Goal: Transaction & Acquisition: Purchase product/service

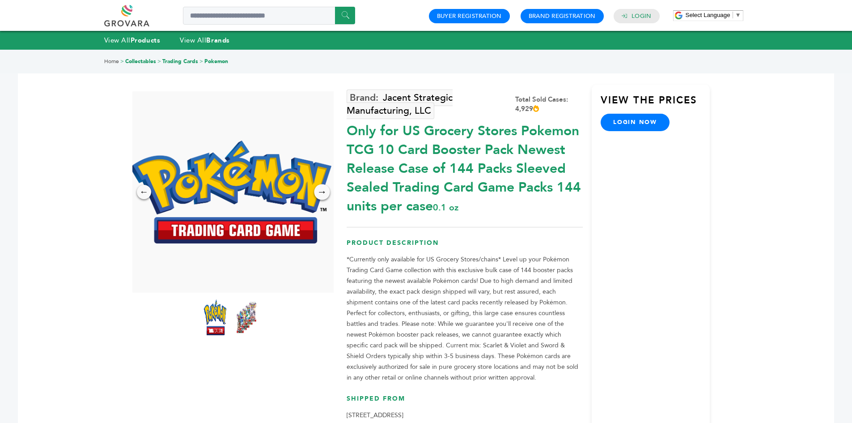
click at [325, 189] on div "→" at bounding box center [322, 192] width 16 height 16
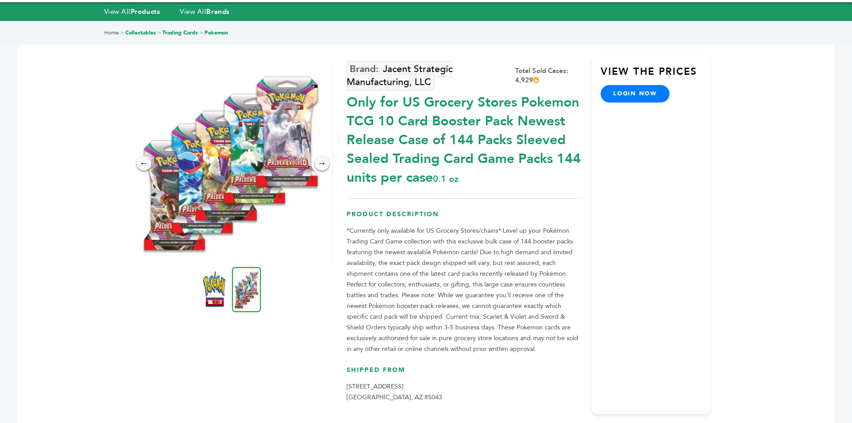
scroll to position [45, 0]
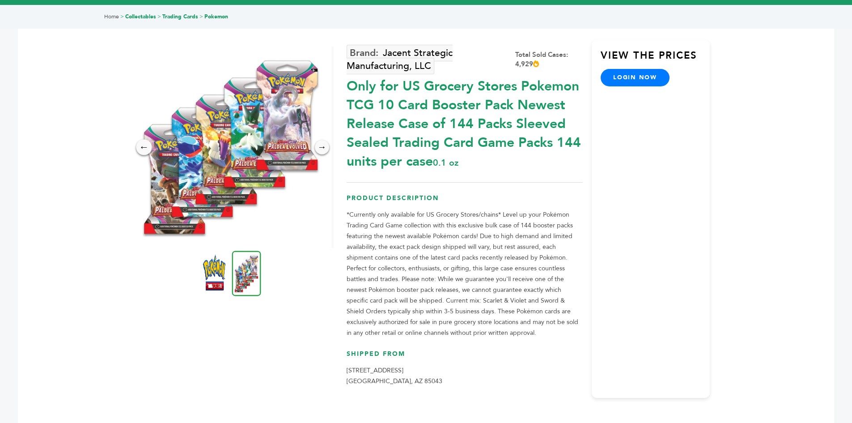
click at [148, 152] on div "←" at bounding box center [144, 147] width 16 height 16
